Goal: Transaction & Acquisition: Purchase product/service

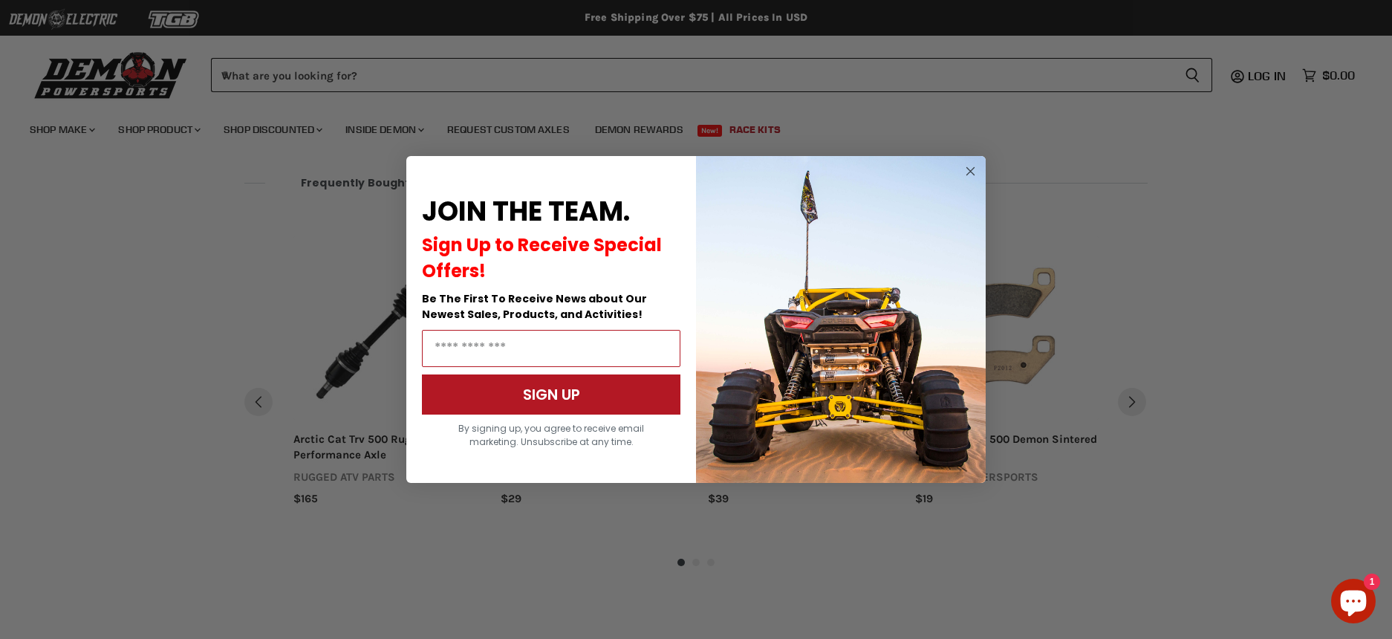
scroll to position [1034, 0]
